Goal: Information Seeking & Learning: Learn about a topic

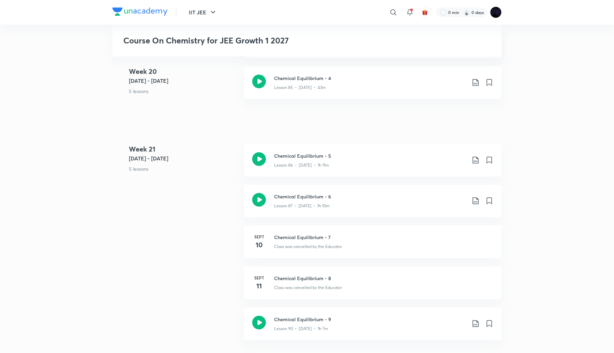
scroll to position [4306, 0]
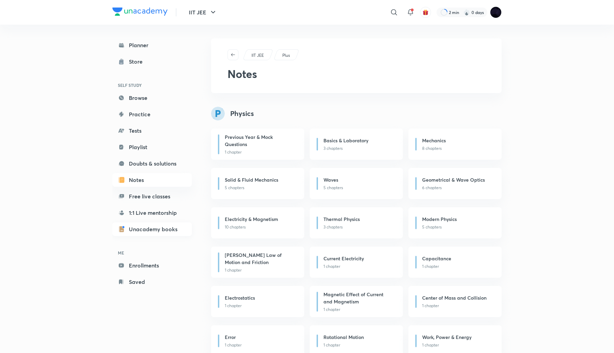
click at [164, 231] on link "Unacademy books" at bounding box center [151, 230] width 79 height 14
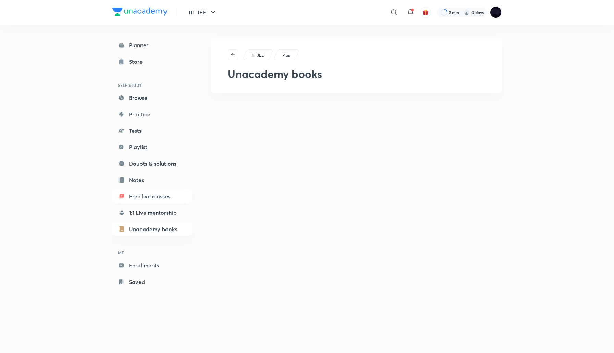
click at [160, 196] on link "Free live classes" at bounding box center [151, 197] width 79 height 14
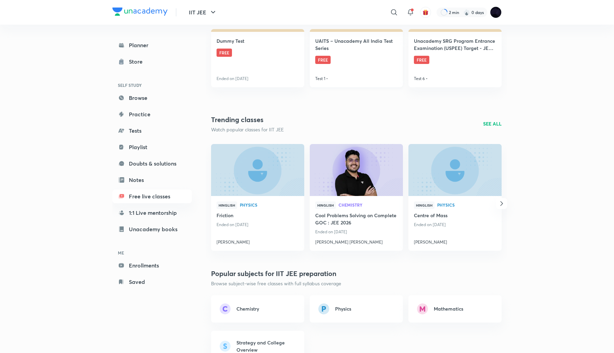
scroll to position [368, 0]
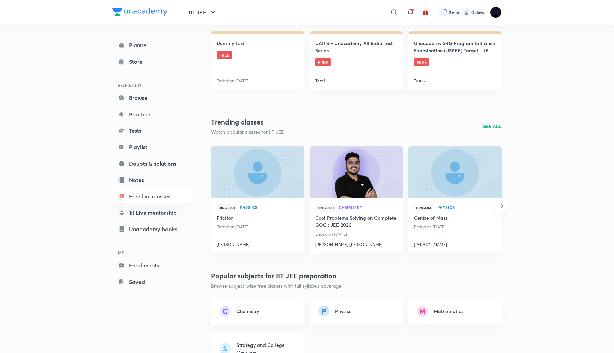
click at [235, 57] on link "Dummy Test FREE Ended on Sept 30" at bounding box center [257, 61] width 93 height 58
